Goal: Use online tool/utility: Use online tool/utility

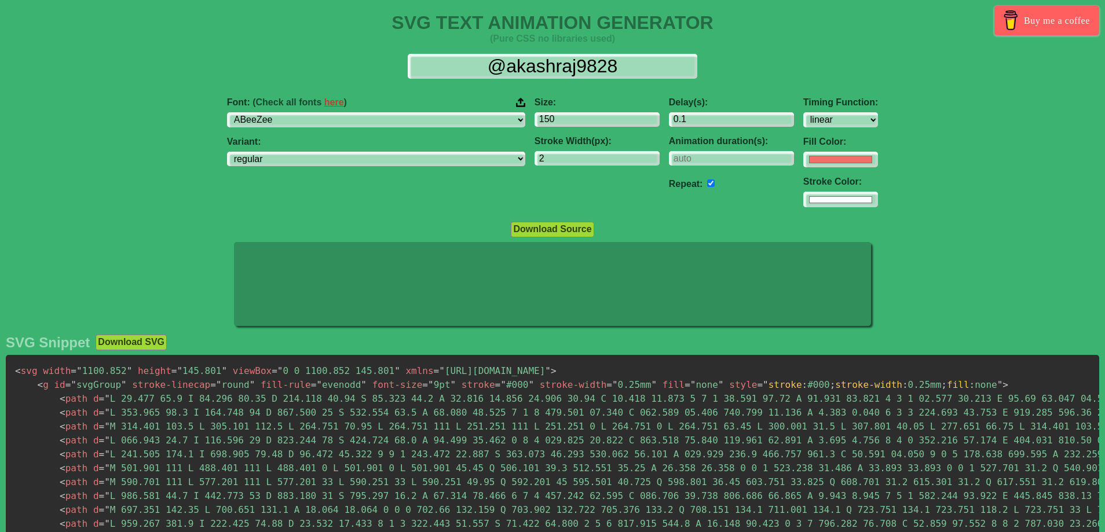
select select "linear"
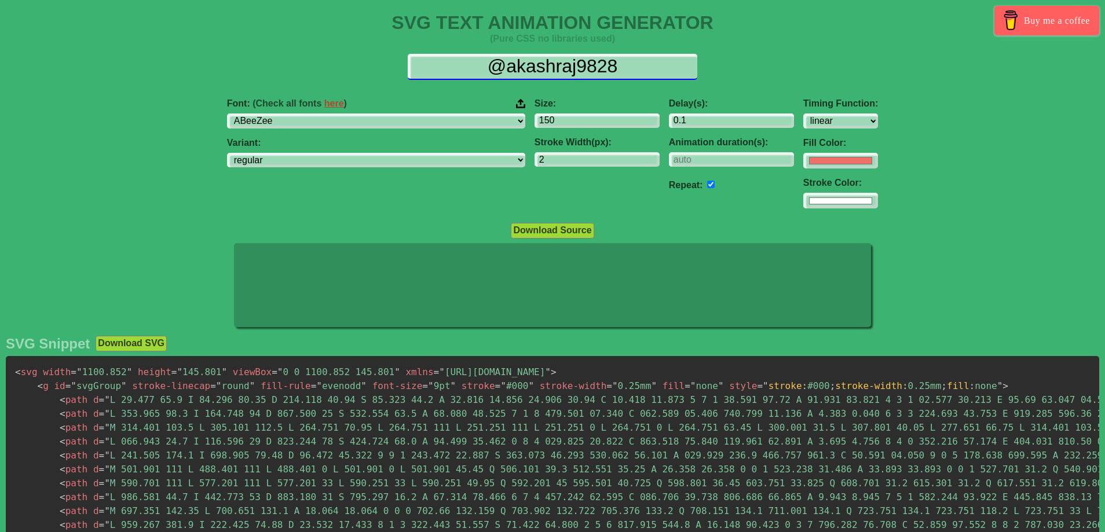
click at [635, 63] on input "@akashraj9828" at bounding box center [553, 67] width 290 height 26
drag, startPoint x: 638, startPoint y: 64, endPoint x: 456, endPoint y: 68, distance: 181.9
click at [456, 68] on input "@akashraj9828" at bounding box center [553, 67] width 290 height 26
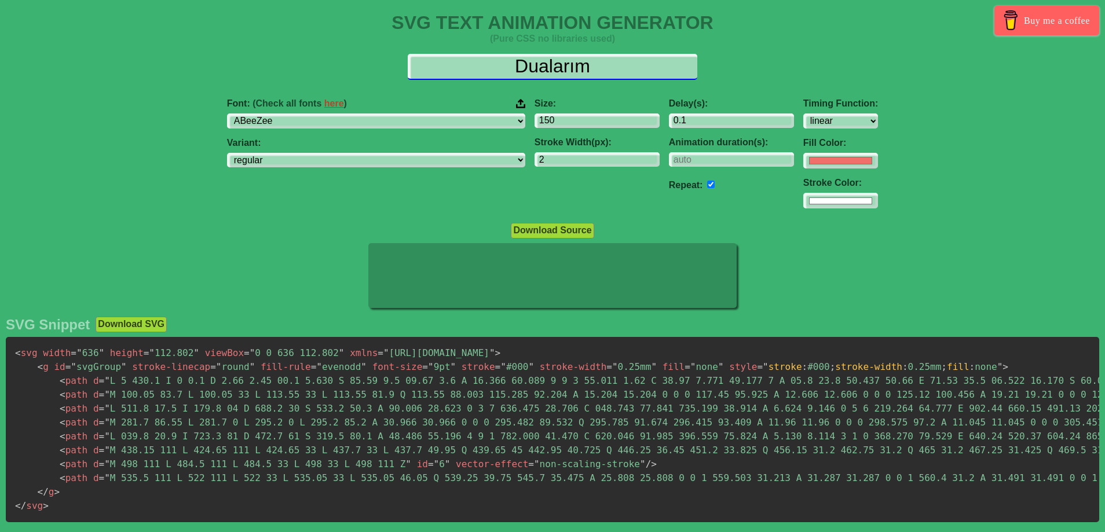
type input "Dualarım"
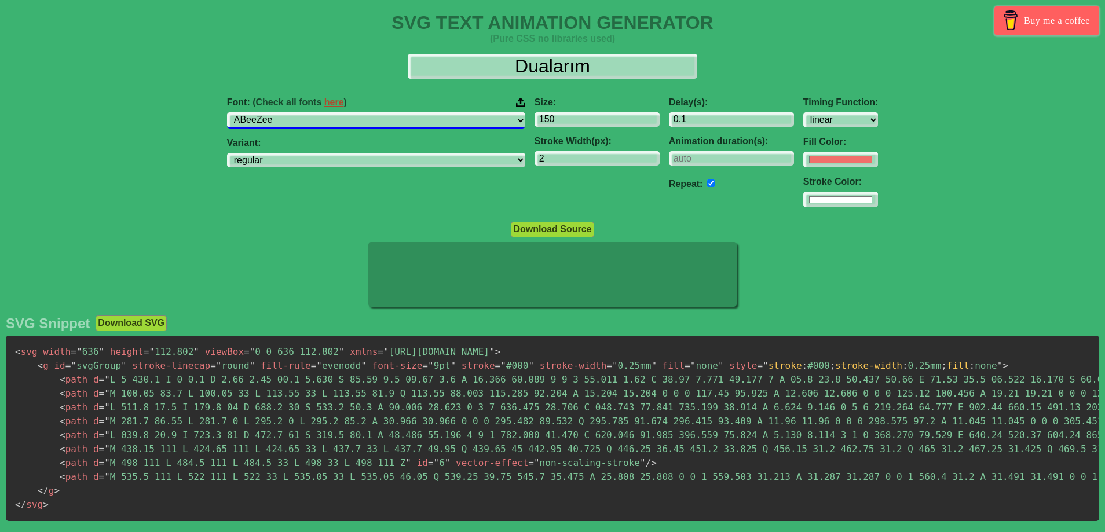
click at [392, 121] on select "ABeeZee [PERSON_NAME] Display AR One Sans [PERSON_NAME] Libre Aboreto Abril Fat…" at bounding box center [376, 120] width 298 height 16
select select "Duru Sans"
click at [300, 112] on select "ABeeZee [PERSON_NAME] Display AR One Sans [PERSON_NAME] Libre Aboreto Abril Fat…" at bounding box center [376, 120] width 298 height 16
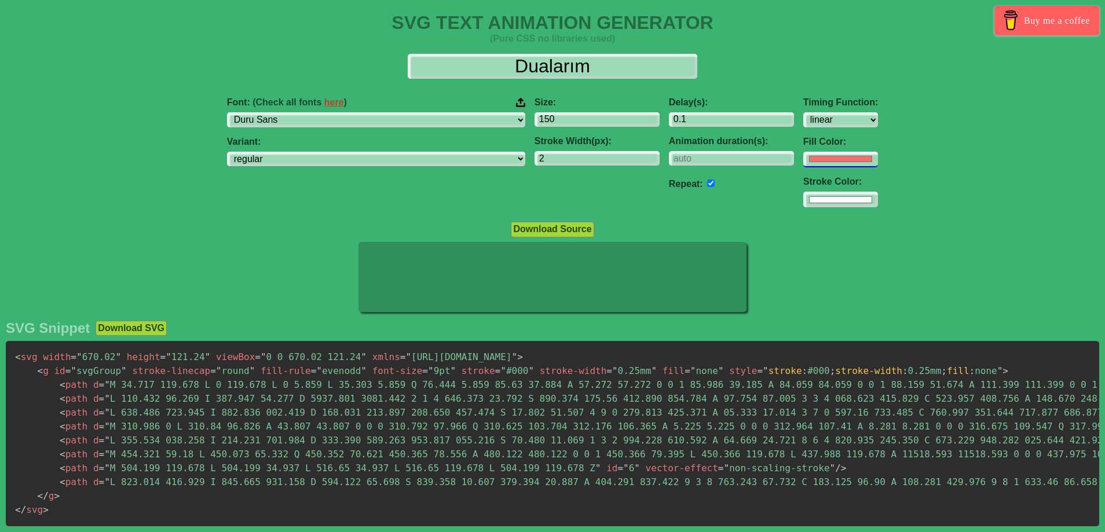
click at [803, 157] on input "#f16f6b" at bounding box center [840, 160] width 75 height 16
type input "#000000"
click at [686, 204] on div "Delay(s): 0.1 Animation duration(s): Repeat:" at bounding box center [731, 152] width 134 height 129
click at [803, 197] on input "#ffffff" at bounding box center [840, 200] width 75 height 16
type input "#000000"
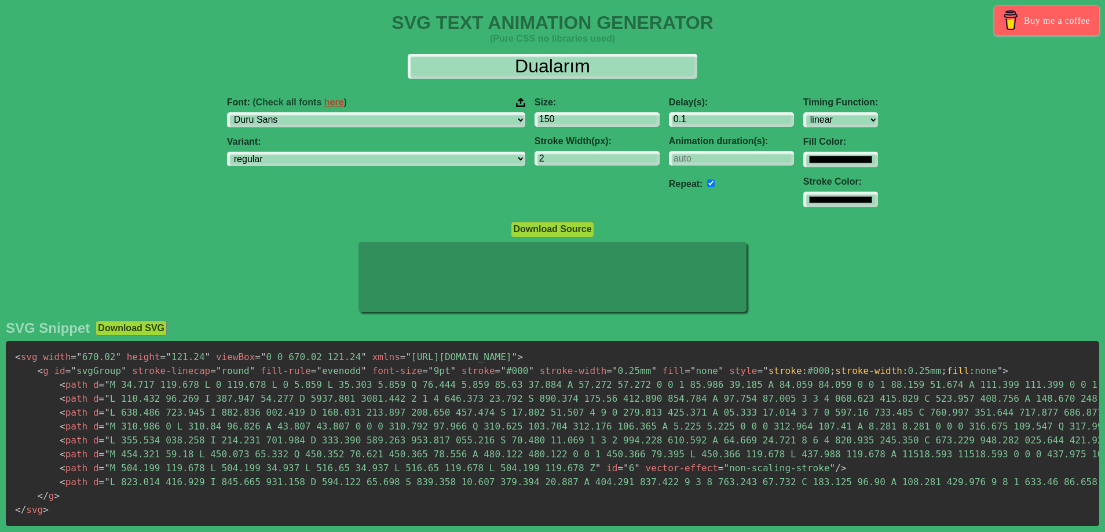
click at [692, 196] on div "Delay(s): 0.1 Animation duration(s): Repeat:" at bounding box center [731, 152] width 134 height 129
click at [710, 159] on input "-1" at bounding box center [731, 159] width 125 height 16
click at [713, 155] on input "0" at bounding box center [731, 159] width 125 height 16
click at [713, 155] on input "1" at bounding box center [731, 159] width 125 height 16
click at [713, 155] on input "2" at bounding box center [731, 159] width 125 height 16
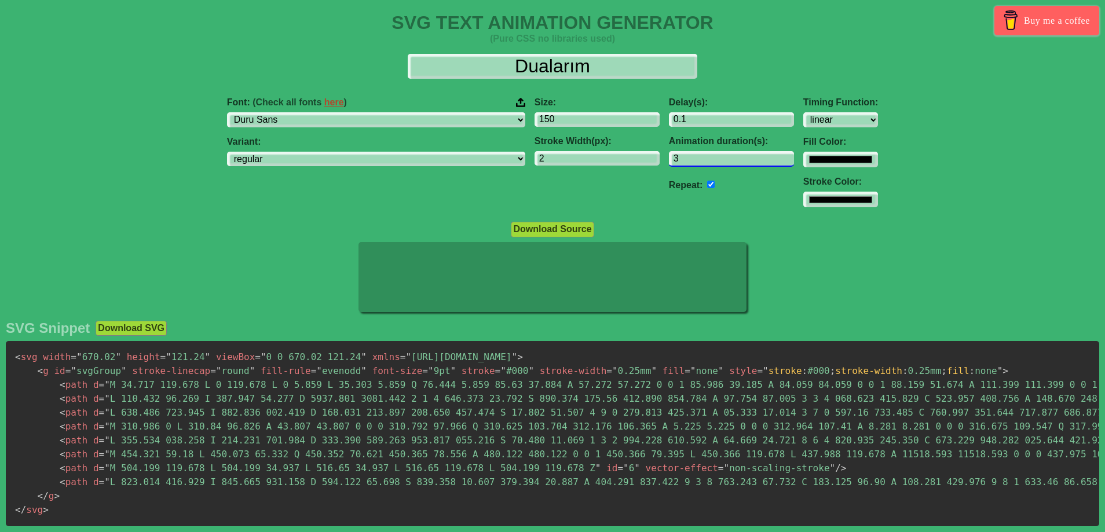
click at [713, 155] on input "3" at bounding box center [731, 159] width 125 height 16
click at [713, 155] on input "4" at bounding box center [731, 159] width 125 height 16
type input "5"
click at [713, 155] on input "5" at bounding box center [731, 159] width 125 height 16
click at [453, 160] on select "regular" at bounding box center [376, 160] width 298 height 16
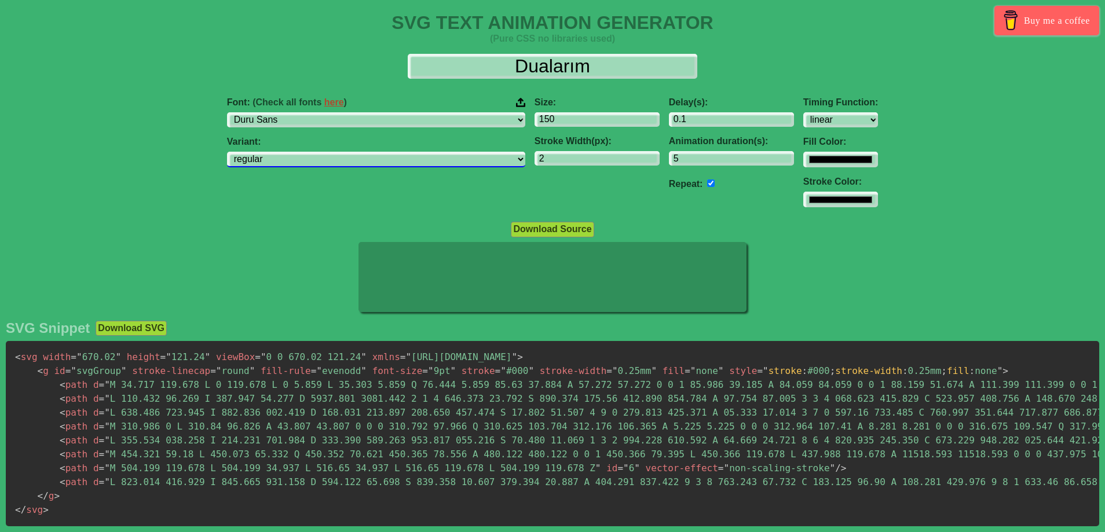
click at [453, 160] on select "regular" at bounding box center [376, 160] width 298 height 16
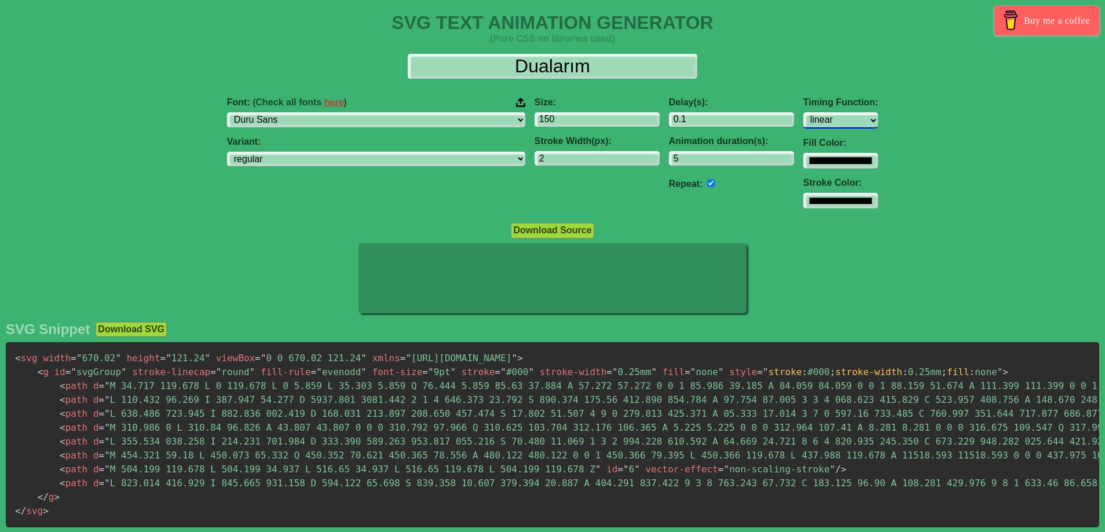
click at [803, 120] on select "ease ease-in ease-out ease-in-out linear step-start step-end" at bounding box center [840, 120] width 75 height 16
click at [803, 112] on select "ease ease-in ease-out ease-in-out linear step-start step-end" at bounding box center [840, 120] width 75 height 16
click at [803, 120] on select "ease ease-in ease-out ease-in-out linear step-start step-end" at bounding box center [840, 120] width 75 height 16
click at [803, 112] on select "ease ease-in ease-out ease-in-out linear step-start step-end" at bounding box center [840, 120] width 75 height 16
click at [803, 119] on select "ease ease-in ease-out ease-in-out linear step-start step-end" at bounding box center [840, 120] width 75 height 16
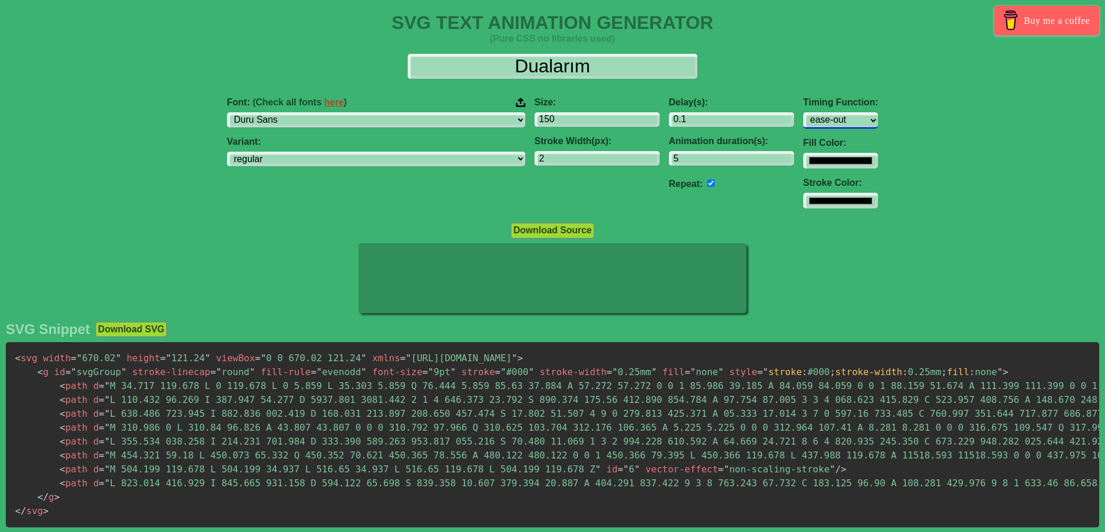
click at [803, 112] on select "ease ease-in ease-out ease-in-out linear step-start step-end" at bounding box center [840, 120] width 75 height 16
click at [803, 118] on select "ease ease-in ease-out ease-in-out linear step-start step-end" at bounding box center [840, 120] width 75 height 16
select select "linear"
click at [803, 112] on select "ease ease-in ease-out ease-in-out linear step-start step-end" at bounding box center [840, 120] width 75 height 16
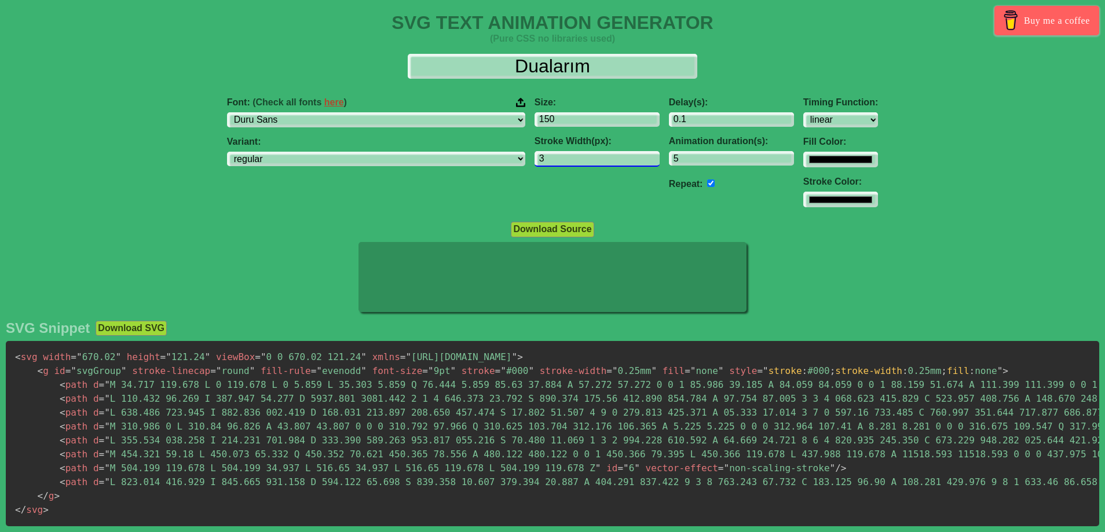
click at [581, 156] on input "3" at bounding box center [596, 159] width 125 height 16
click at [581, 160] on input "2" at bounding box center [596, 159] width 125 height 16
click at [581, 160] on input "1" at bounding box center [596, 159] width 125 height 16
type input "0"
click at [581, 160] on input "0" at bounding box center [596, 159] width 125 height 16
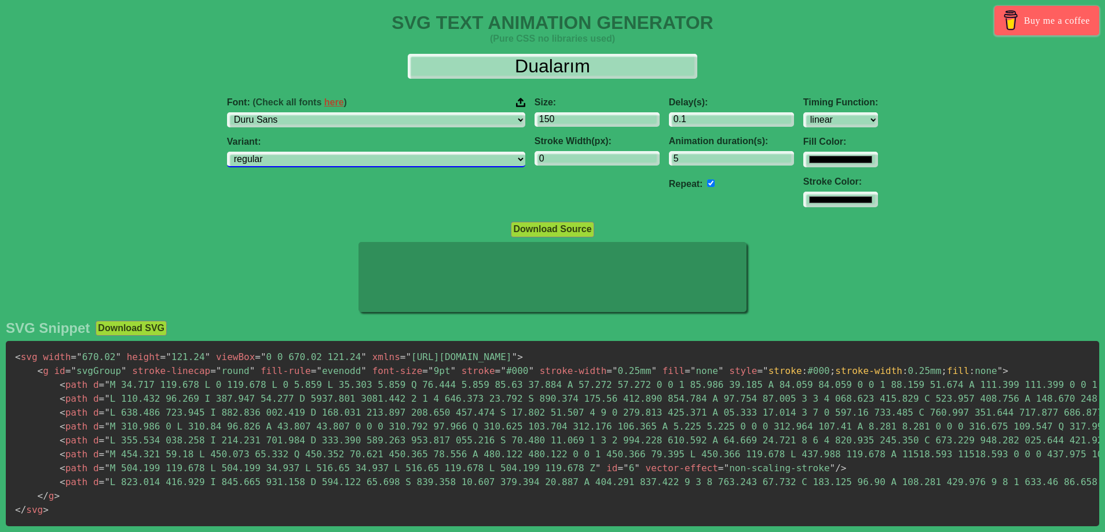
click at [452, 156] on select "regular" at bounding box center [376, 160] width 298 height 16
click at [714, 115] on input "1.1" at bounding box center [731, 120] width 125 height 16
click at [712, 123] on input "0.1" at bounding box center [731, 120] width 125 height 16
click at [712, 123] on input "-0.9" at bounding box center [731, 120] width 125 height 16
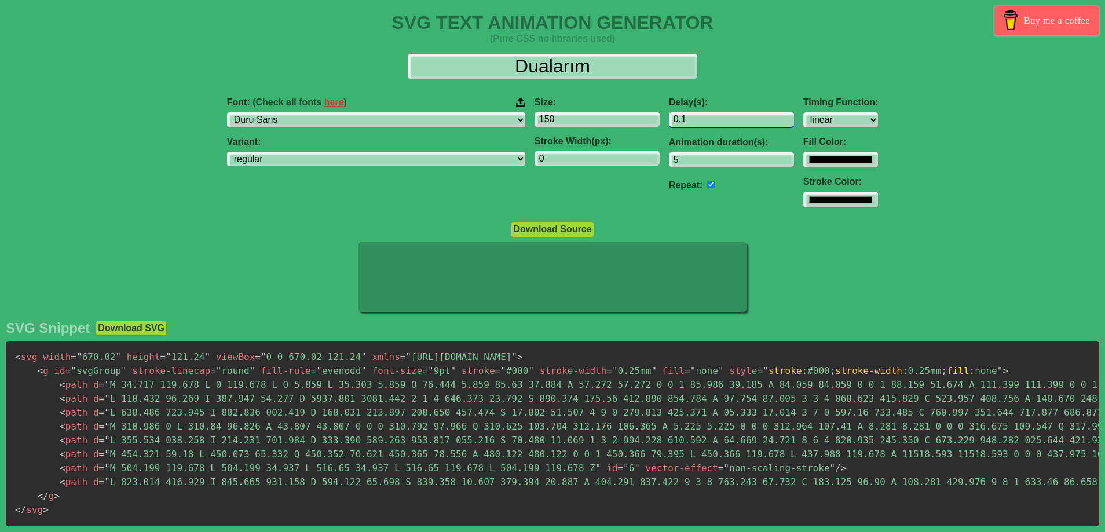
type input "0.1"
click at [712, 116] on input "0.1" at bounding box center [731, 120] width 125 height 16
click at [552, 118] on input "150" at bounding box center [596, 120] width 125 height 16
click at [581, 122] on input "149" at bounding box center [596, 120] width 125 height 16
click at [581, 122] on input "148" at bounding box center [596, 120] width 125 height 16
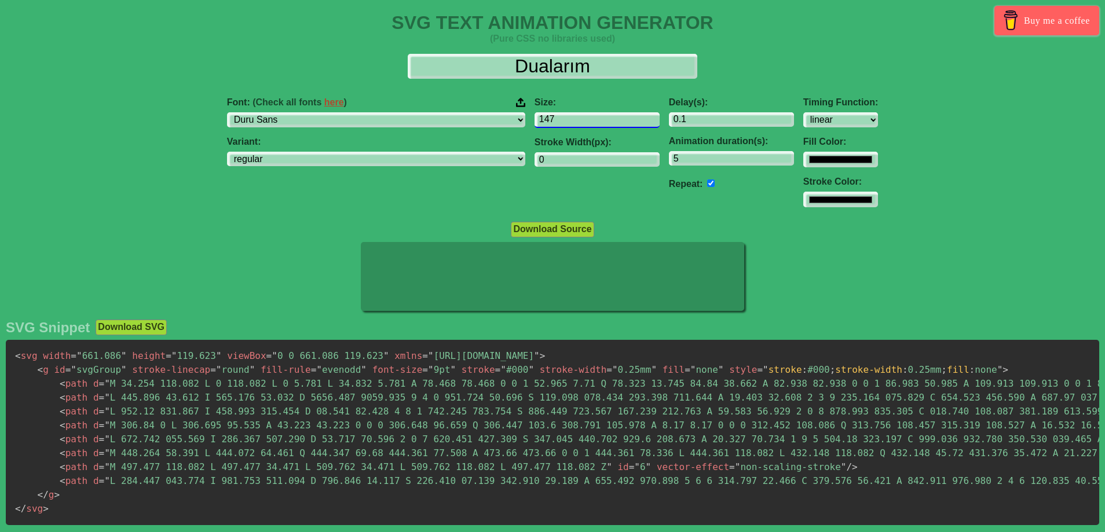
click at [581, 122] on input "147" at bounding box center [596, 120] width 125 height 16
click at [581, 122] on input "146" at bounding box center [596, 120] width 125 height 16
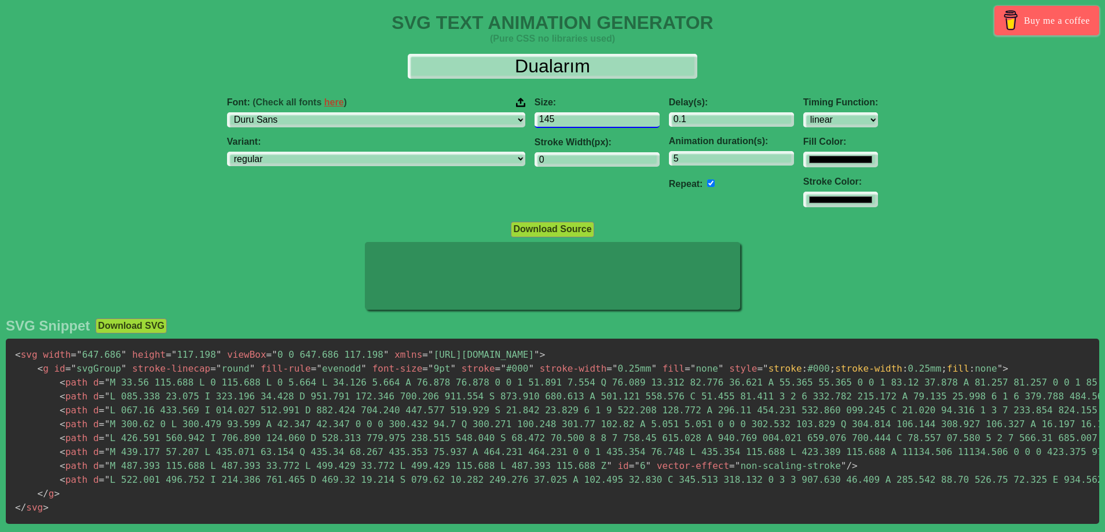
click at [581, 122] on input "145" at bounding box center [596, 120] width 125 height 16
click at [581, 122] on input "144" at bounding box center [596, 120] width 125 height 16
click at [581, 122] on input "143" at bounding box center [596, 120] width 125 height 16
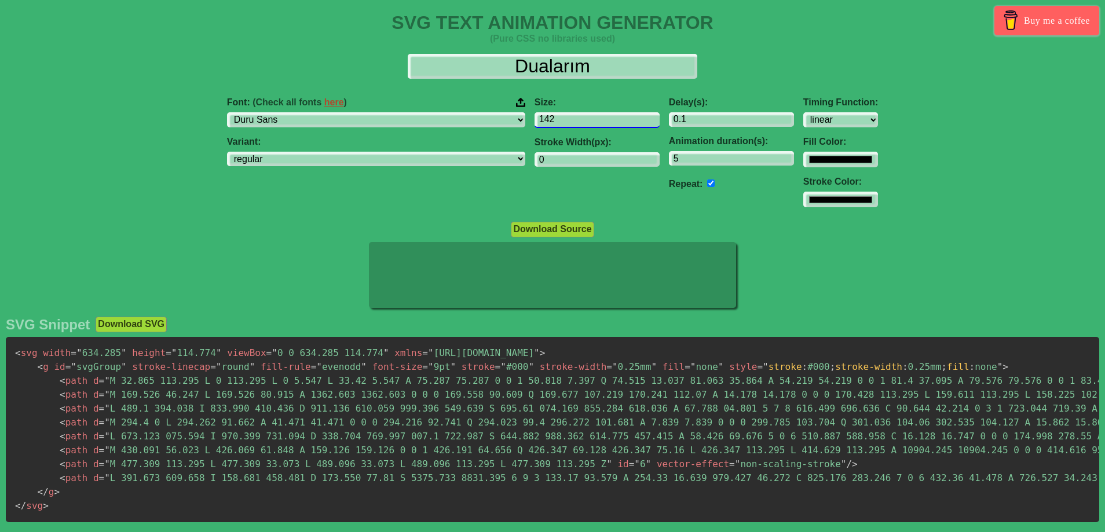
click at [581, 122] on input "142" at bounding box center [596, 120] width 125 height 16
click at [581, 122] on input "141" at bounding box center [596, 120] width 125 height 16
click at [581, 122] on input "140" at bounding box center [596, 120] width 125 height 16
click at [581, 122] on input "139" at bounding box center [596, 120] width 125 height 16
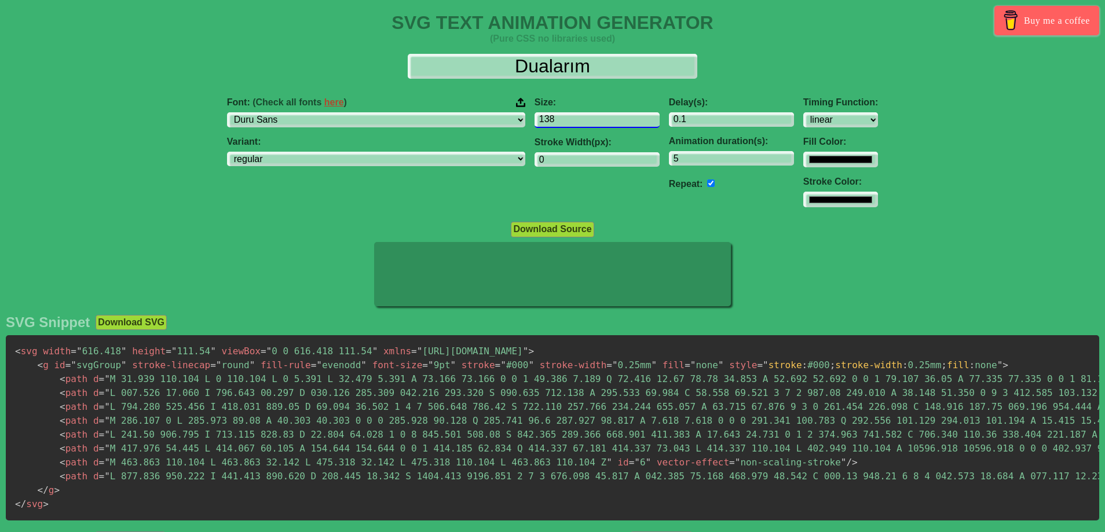
click at [581, 122] on input "138" at bounding box center [596, 120] width 125 height 16
click at [581, 122] on input "137" at bounding box center [596, 120] width 125 height 16
click at [581, 122] on input "136" at bounding box center [596, 120] width 125 height 16
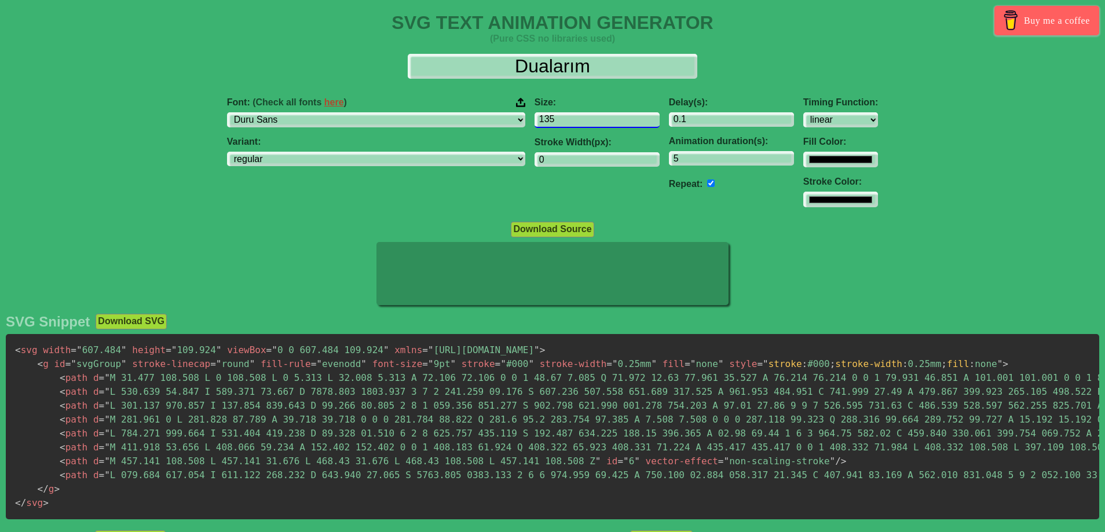
click at [581, 122] on input "135" at bounding box center [596, 120] width 125 height 16
click at [581, 122] on input "134" at bounding box center [596, 120] width 125 height 16
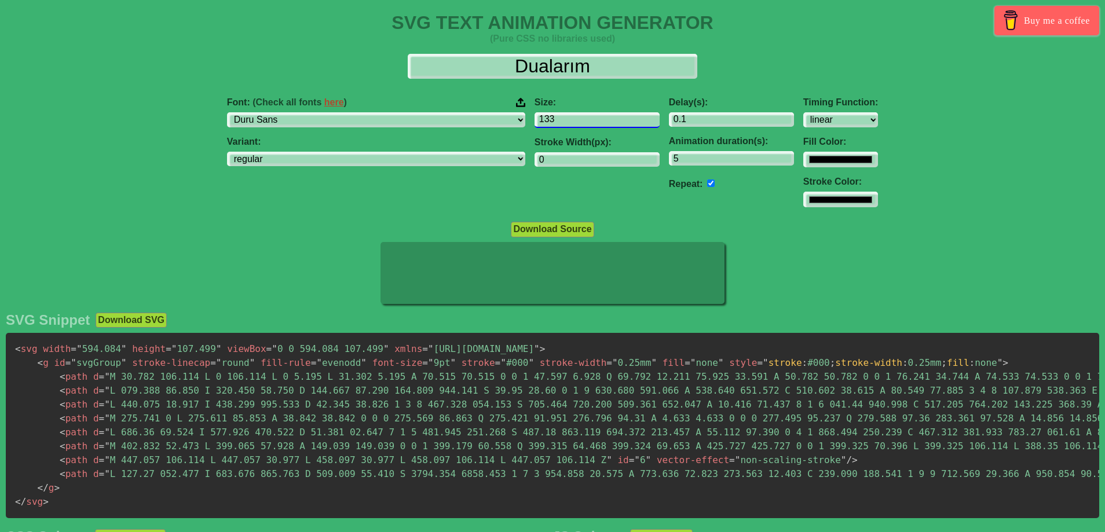
click at [581, 122] on input "133" at bounding box center [596, 120] width 125 height 16
click at [581, 122] on input "132" at bounding box center [596, 120] width 125 height 16
click at [581, 122] on input "131" at bounding box center [596, 120] width 125 height 16
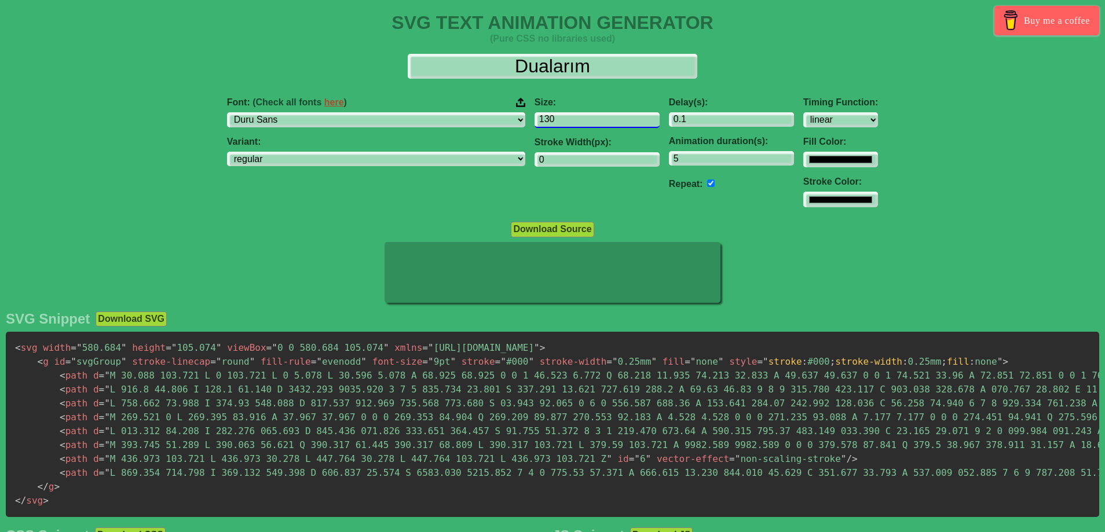
click at [581, 122] on input "130" at bounding box center [596, 120] width 125 height 16
click at [581, 122] on input "129" at bounding box center [596, 120] width 125 height 16
click at [581, 122] on input "128" at bounding box center [596, 120] width 125 height 16
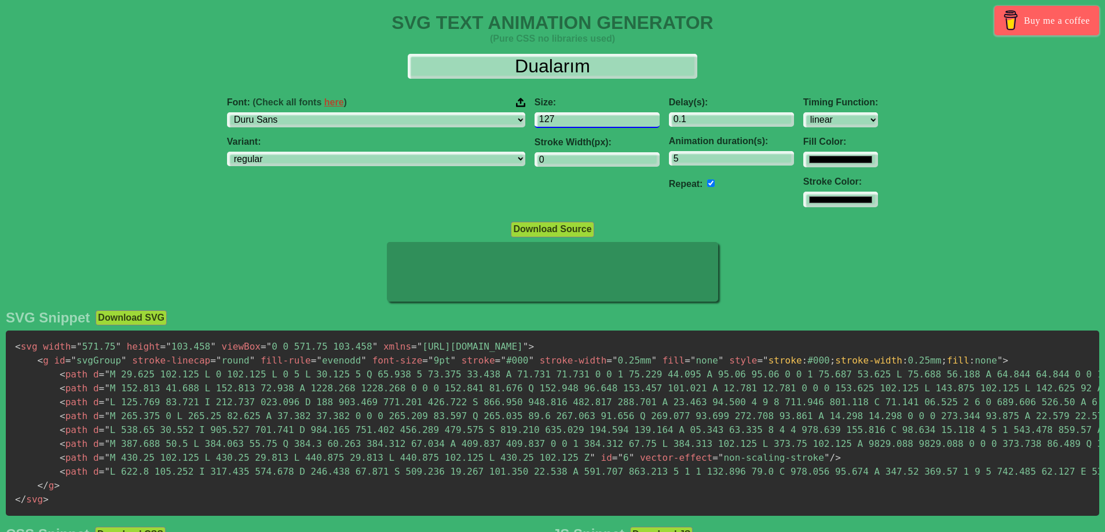
click at [581, 122] on input "127" at bounding box center [596, 120] width 125 height 16
click at [581, 122] on input "126" at bounding box center [596, 120] width 125 height 16
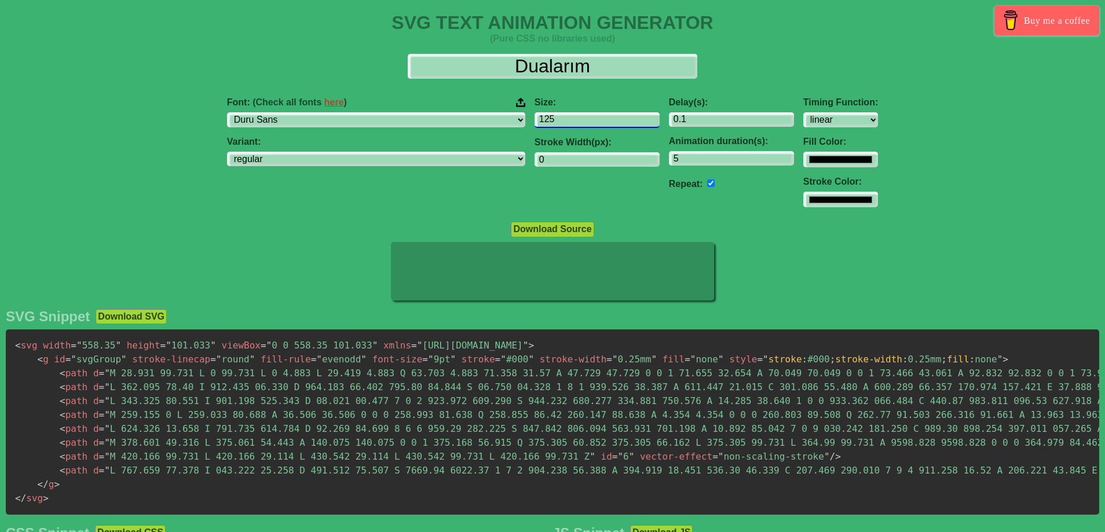
click at [581, 122] on input "125" at bounding box center [596, 120] width 125 height 16
click at [581, 122] on input "124" at bounding box center [596, 120] width 125 height 16
click at [581, 122] on input "123" at bounding box center [596, 120] width 125 height 16
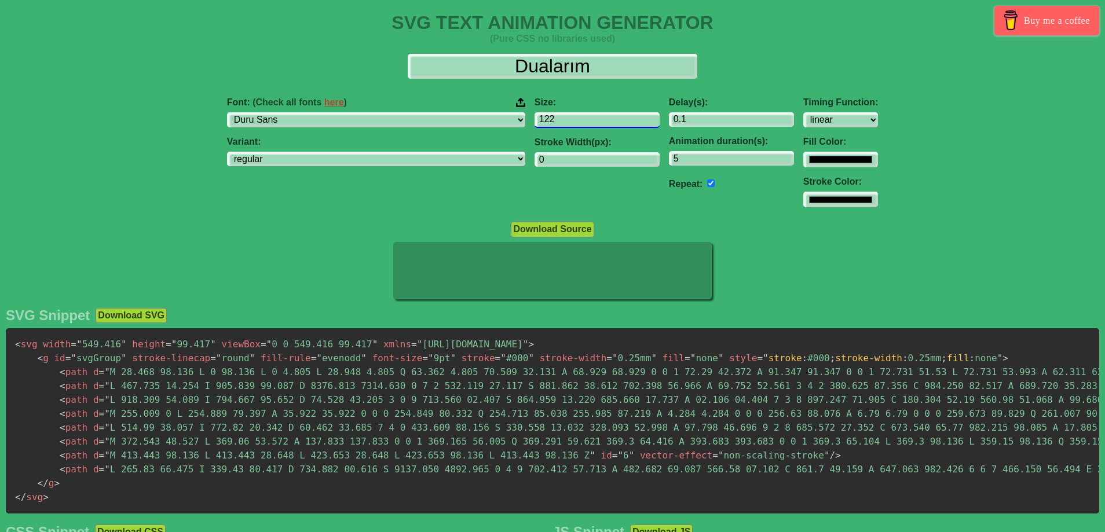
click at [581, 122] on input "122" at bounding box center [596, 120] width 125 height 16
click at [581, 122] on input "121" at bounding box center [596, 120] width 125 height 16
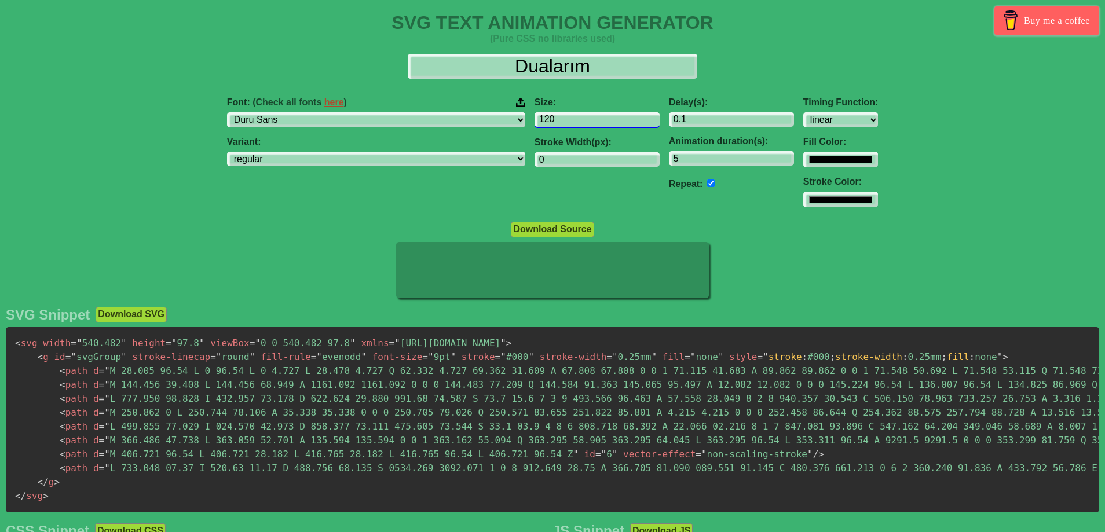
click at [581, 122] on input "120" at bounding box center [596, 120] width 125 height 16
click at [581, 122] on input "119" at bounding box center [596, 120] width 125 height 16
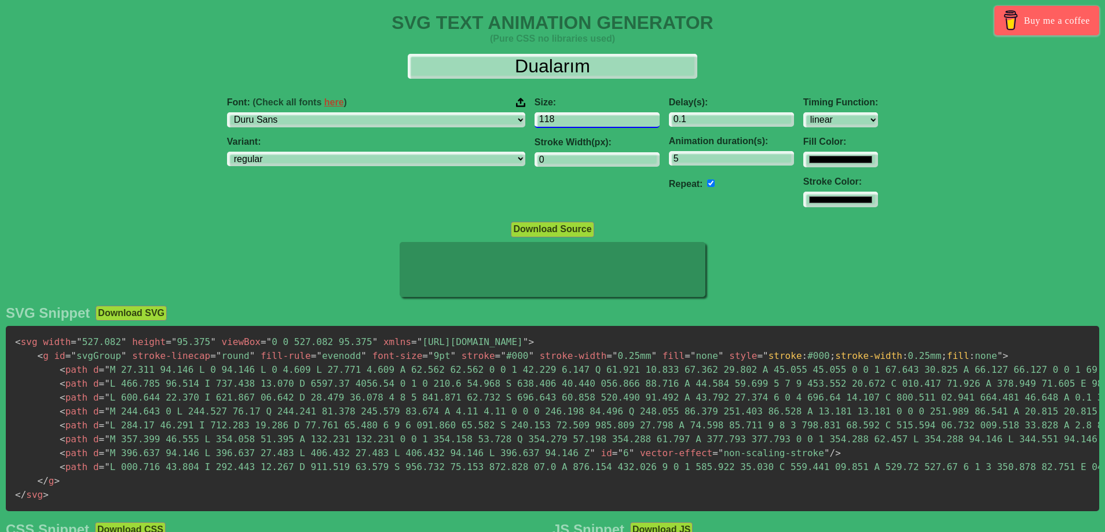
click at [581, 122] on input "118" at bounding box center [596, 120] width 125 height 16
type input "119"
click at [581, 115] on input "119" at bounding box center [596, 120] width 125 height 16
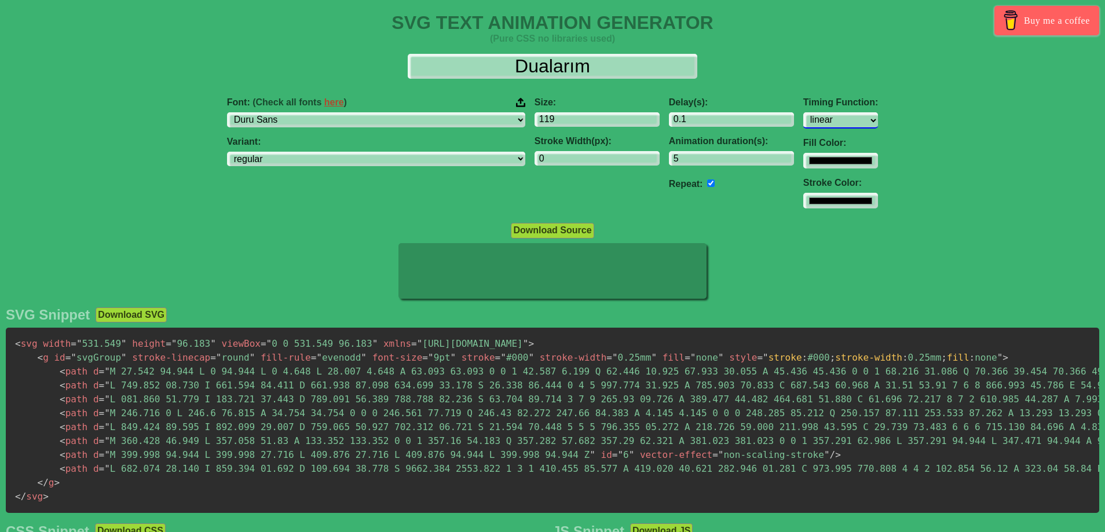
click at [803, 122] on select "ease ease-in ease-out ease-in-out linear step-start step-end" at bounding box center [840, 120] width 75 height 16
click at [803, 112] on select "ease ease-in ease-out ease-in-out linear step-start step-end" at bounding box center [840, 120] width 75 height 16
click at [803, 118] on select "ease ease-in ease-out ease-in-out linear step-start step-end" at bounding box center [840, 120] width 75 height 16
click at [803, 112] on select "ease ease-in ease-out ease-in-out linear step-start step-end" at bounding box center [840, 120] width 75 height 16
click at [803, 120] on select "ease ease-in ease-out ease-in-out linear step-start step-end" at bounding box center [840, 120] width 75 height 16
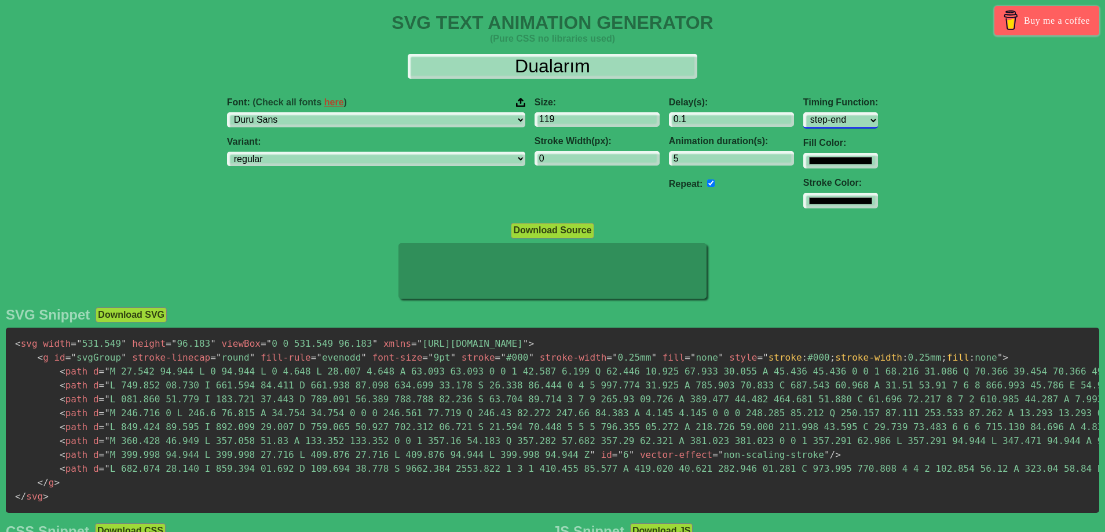
select select "ease"
click at [803, 112] on select "ease ease-in ease-out ease-in-out linear step-start step-end" at bounding box center [840, 120] width 75 height 16
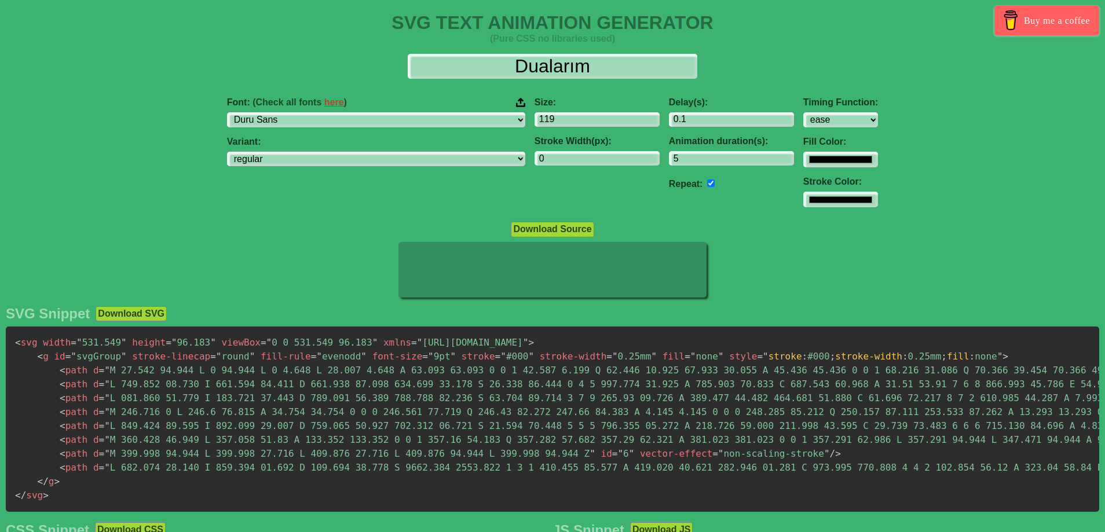
click at [883, 67] on div "Dualarım" at bounding box center [552, 66] width 1086 height 25
click at [707, 181] on input "checkbox" at bounding box center [711, 184] width 8 height 8
checkbox input "false"
click at [192, 39] on h4 "(Pure CSS no libraries used)" at bounding box center [552, 39] width 1105 height 10
